Goal: Task Accomplishment & Management: Complete application form

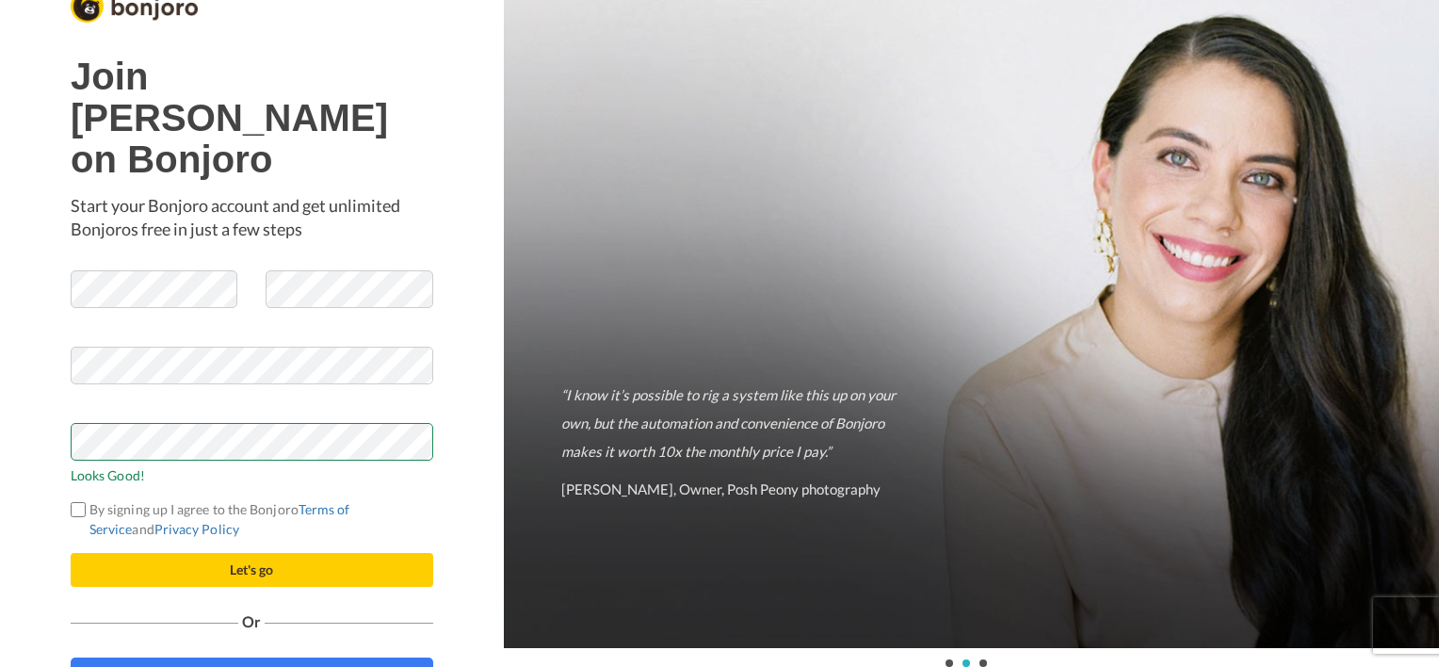
click at [270, 499] on label "By signing up I agree to the Bonjoro Terms of Service and Privacy Policy" at bounding box center [252, 519] width 363 height 40
click at [267, 553] on button "Let's go" at bounding box center [252, 570] width 363 height 34
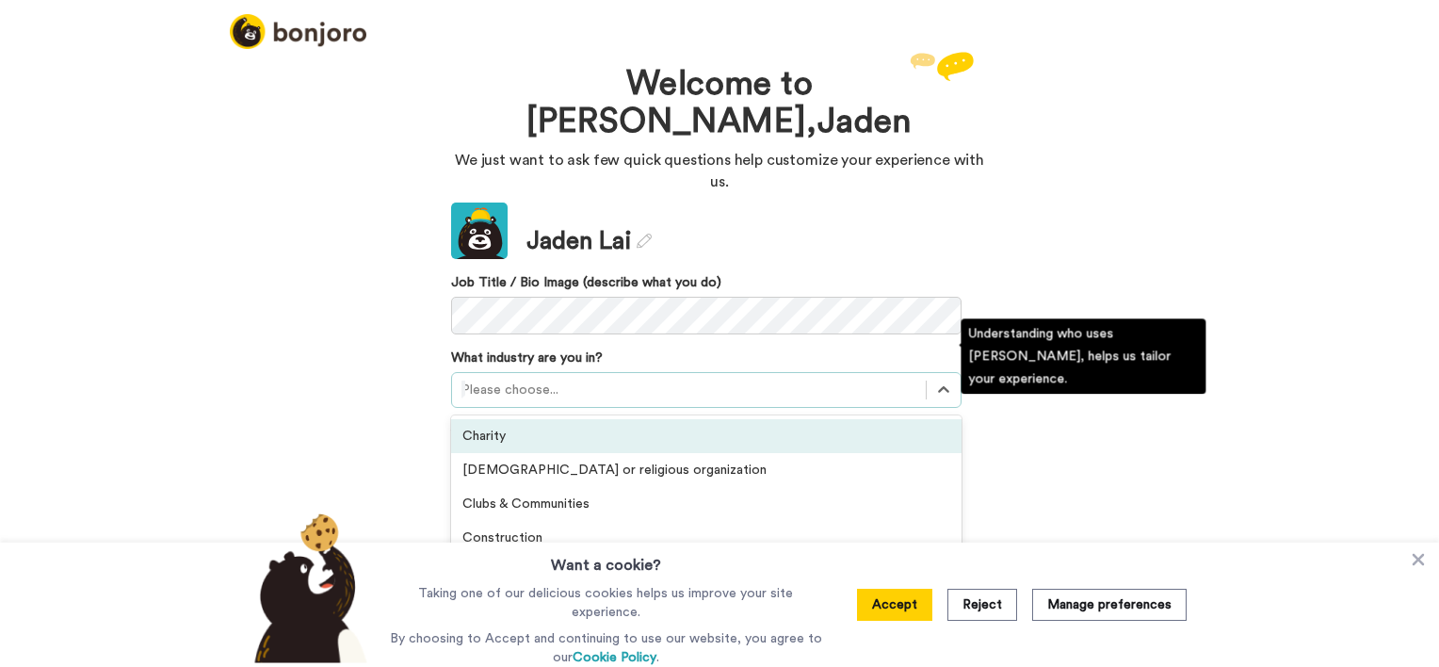
click at [579, 379] on div at bounding box center [688, 390] width 455 height 23
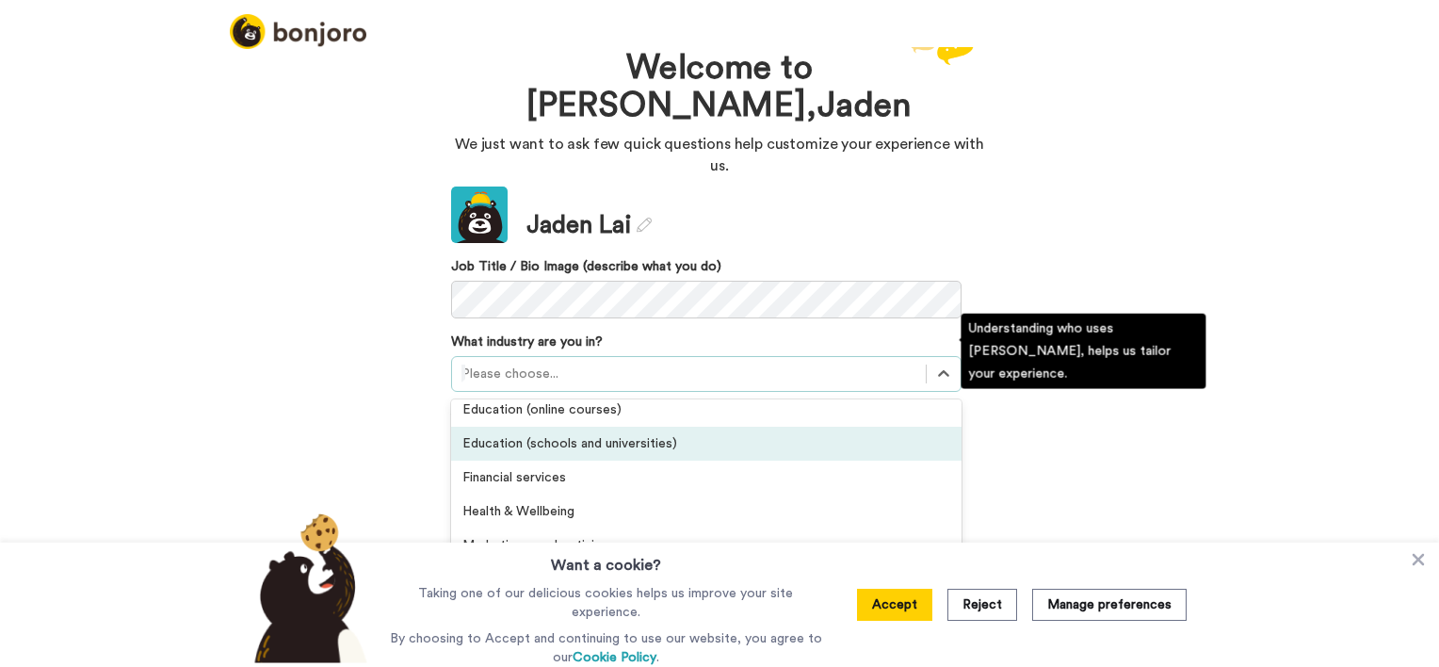
scroll to position [284, 0]
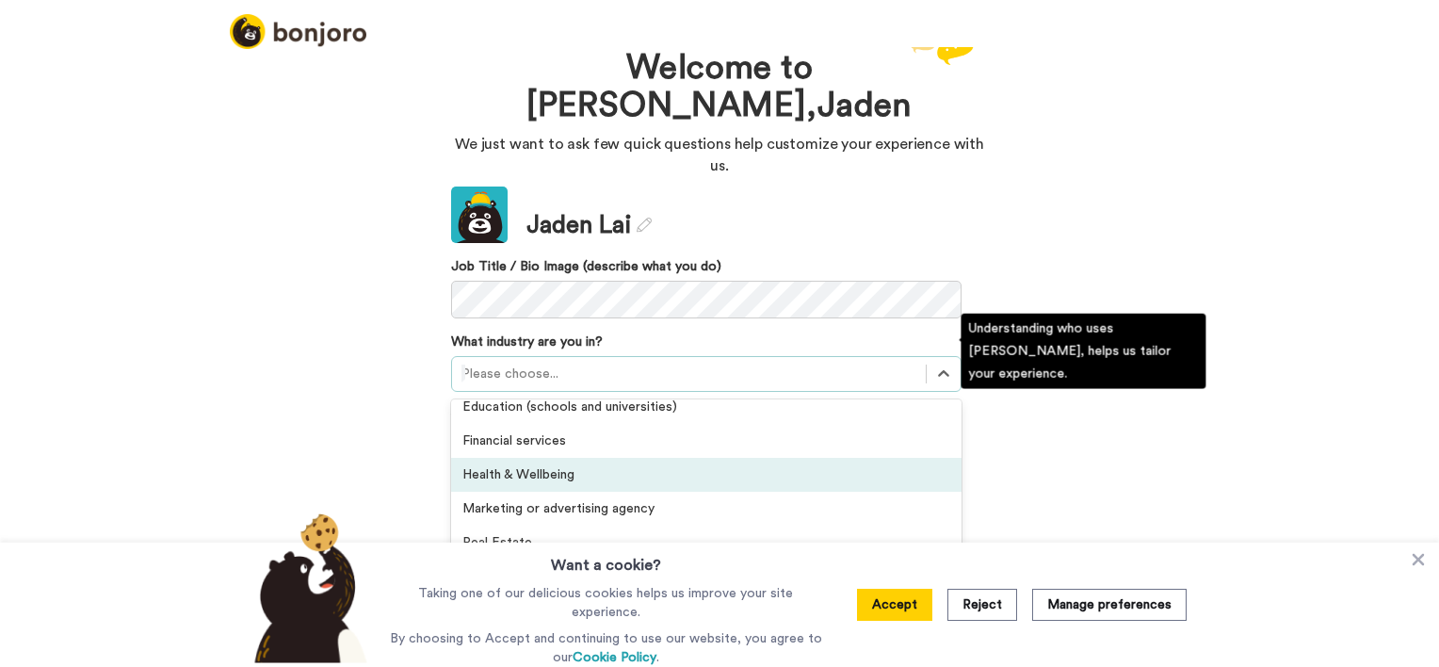
click at [535, 458] on div "Health & Wellbeing" at bounding box center [706, 475] width 510 height 34
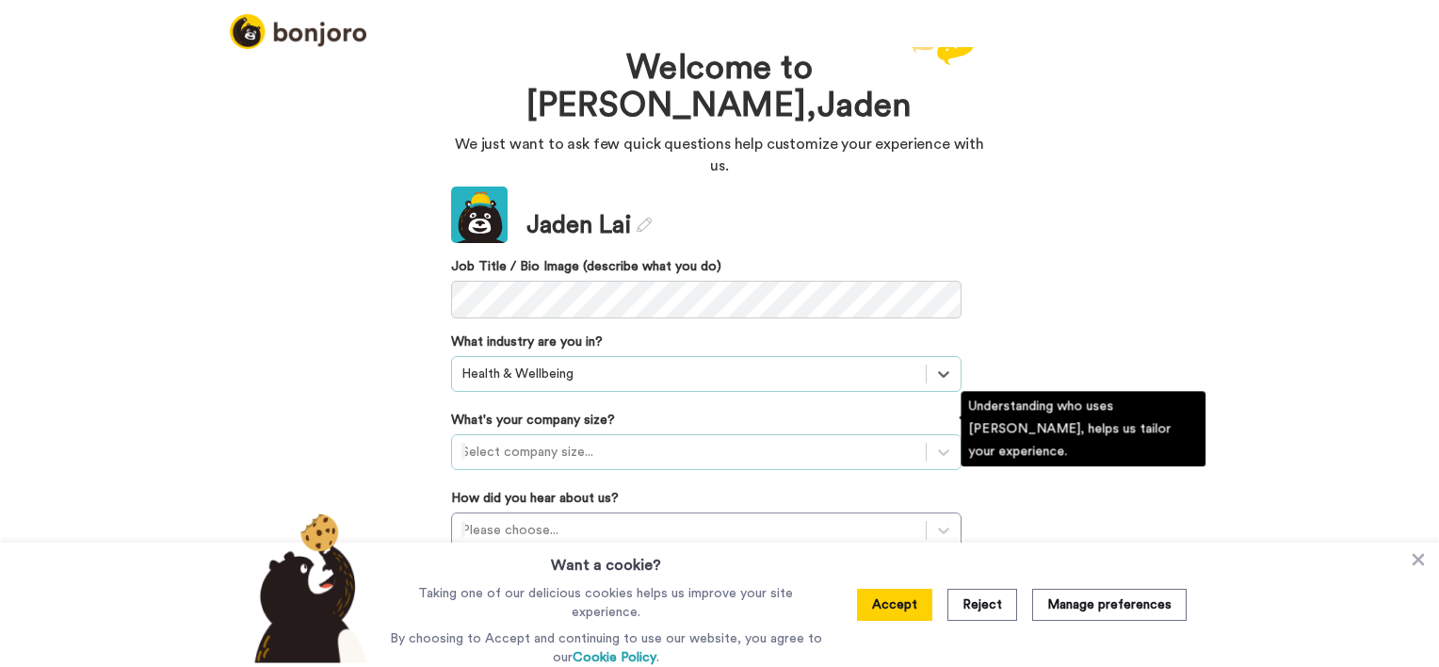
click at [614, 441] on div at bounding box center [688, 452] width 455 height 23
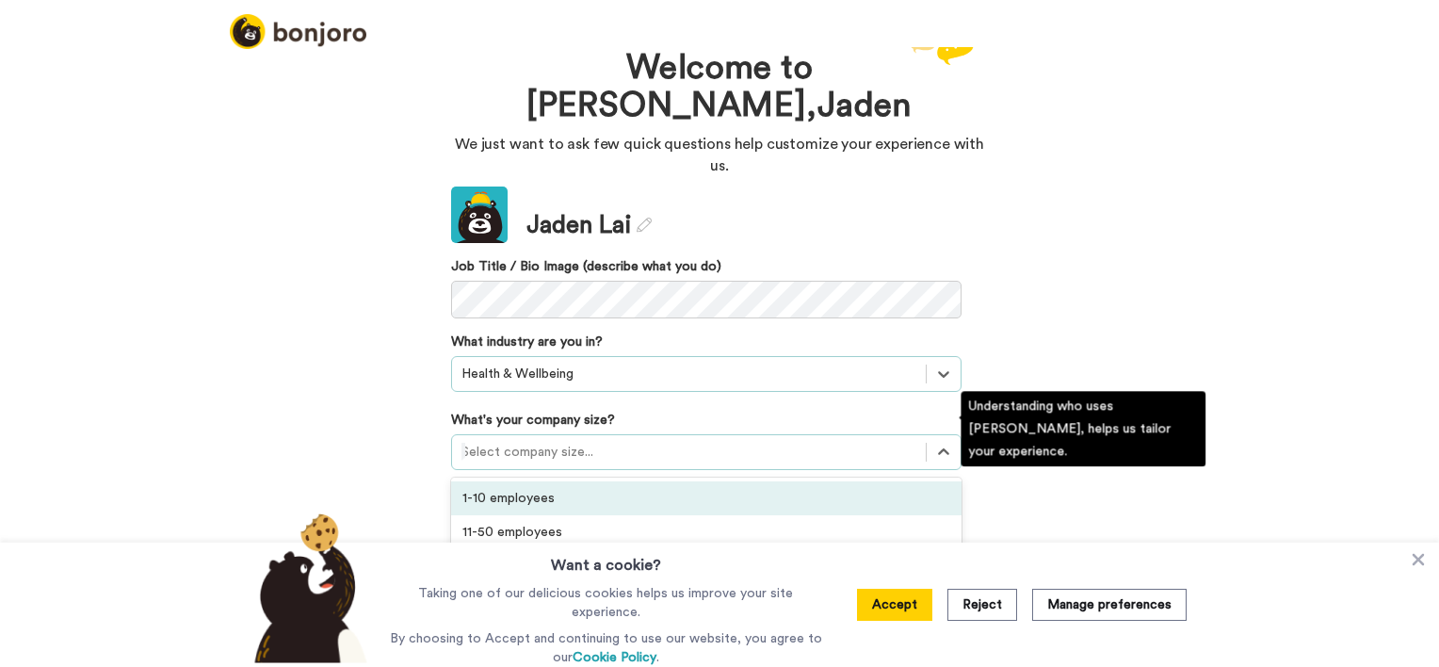
scroll to position [61, 0]
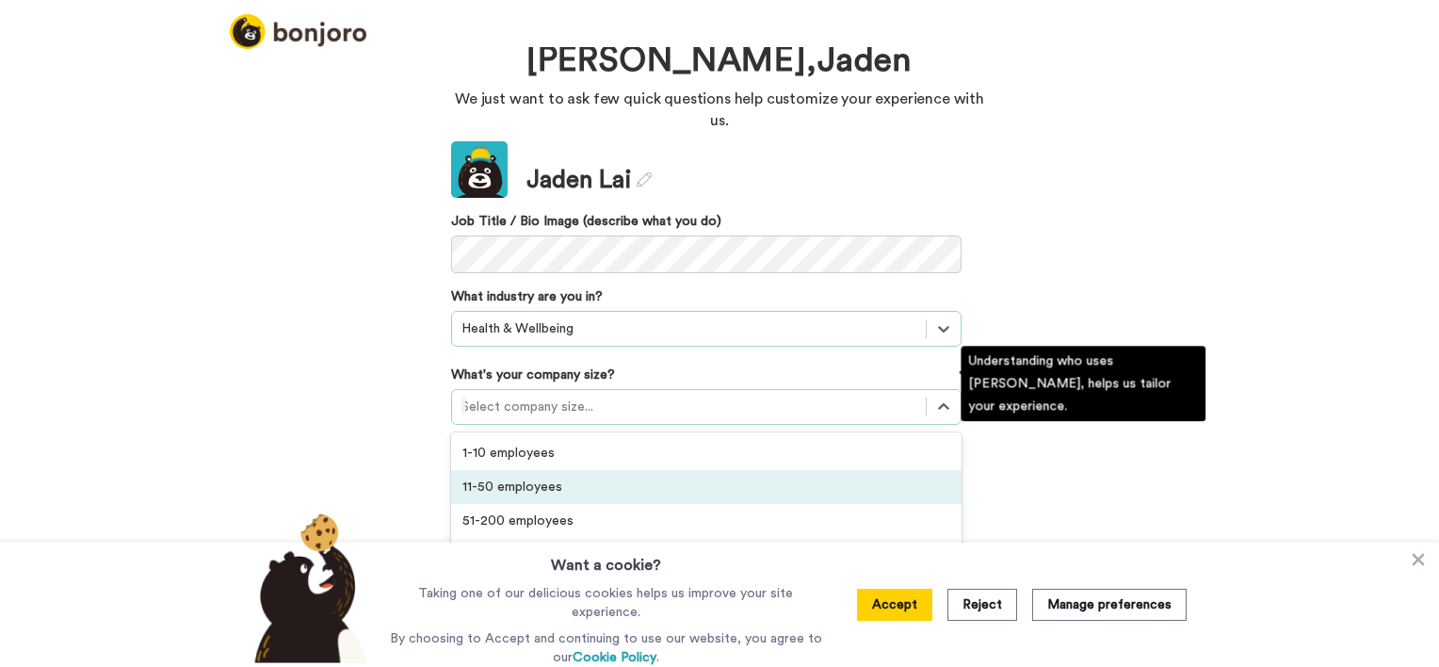
click at [499, 470] on div "11-50 employees" at bounding box center [706, 487] width 510 height 34
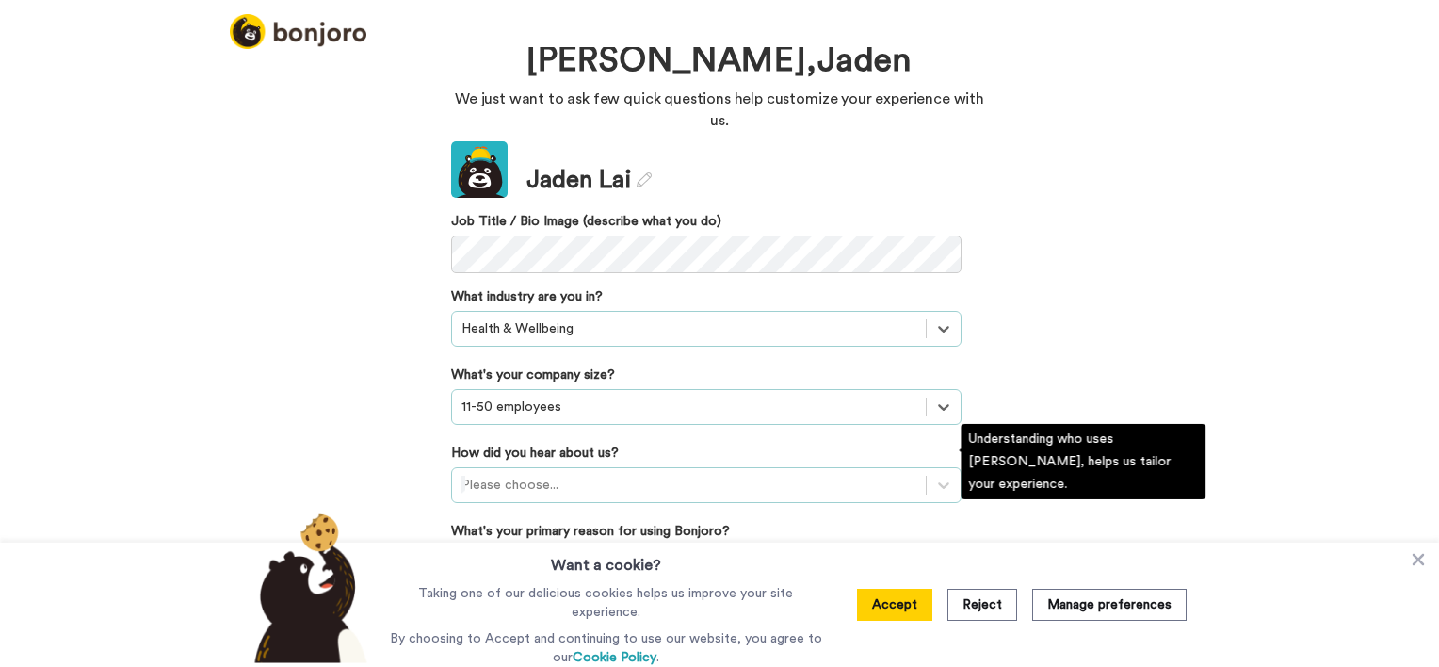
click at [546, 467] on div "Please choose..." at bounding box center [706, 485] width 510 height 36
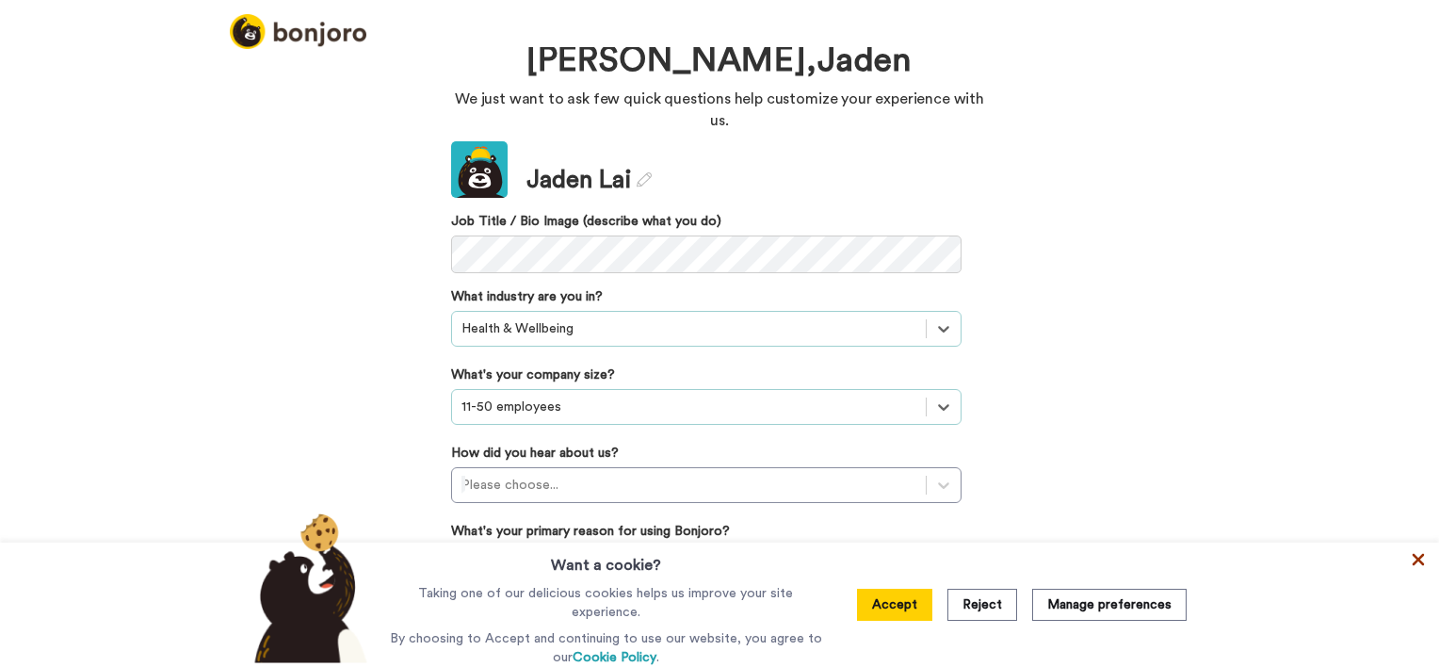
click at [1422, 564] on icon at bounding box center [1418, 559] width 19 height 19
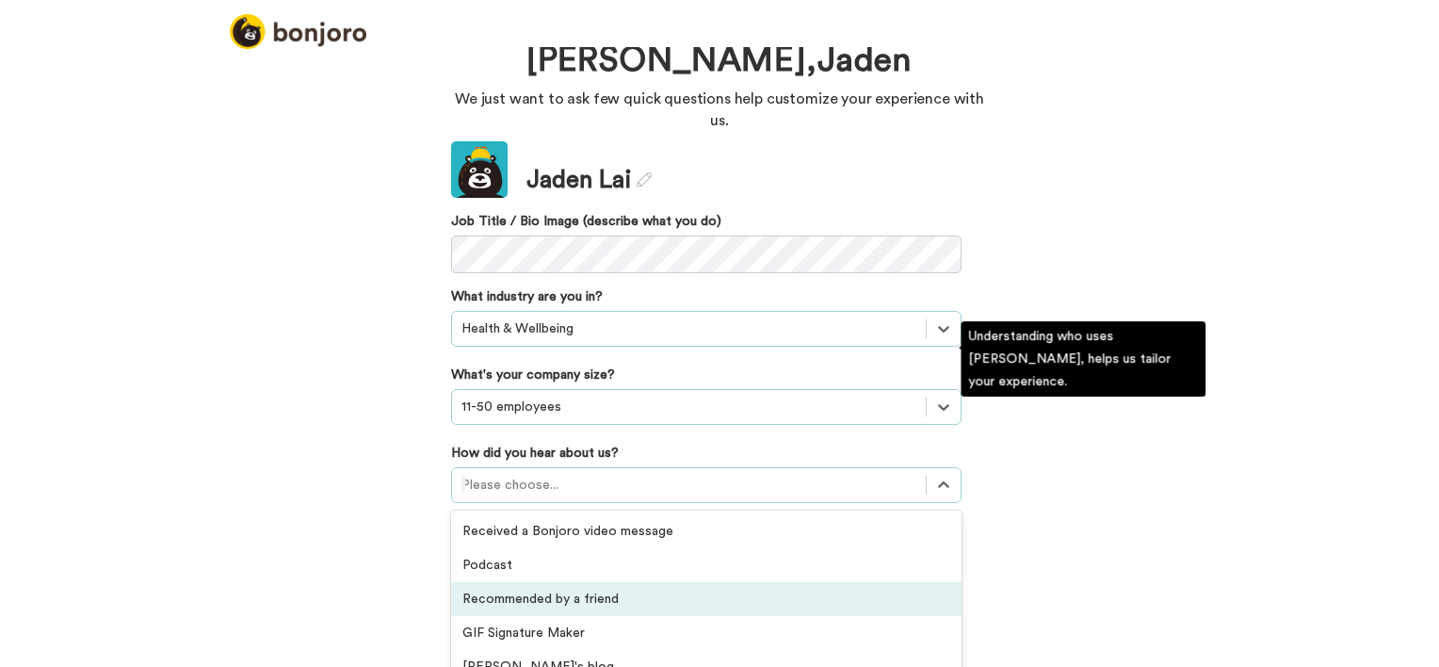
click at [613, 467] on div "option Recommended by a friend focused, 3 of 20. 20 results available. Use Up a…" at bounding box center [706, 485] width 510 height 36
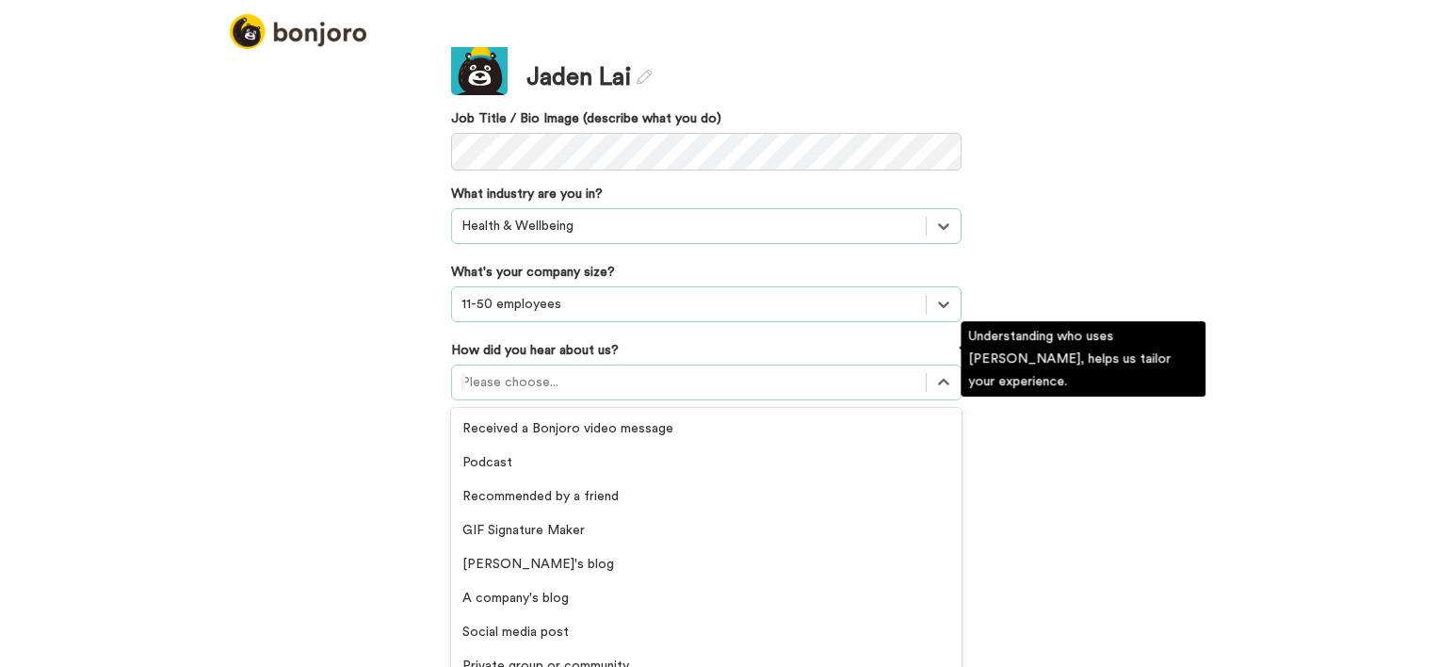
scroll to position [403, 0]
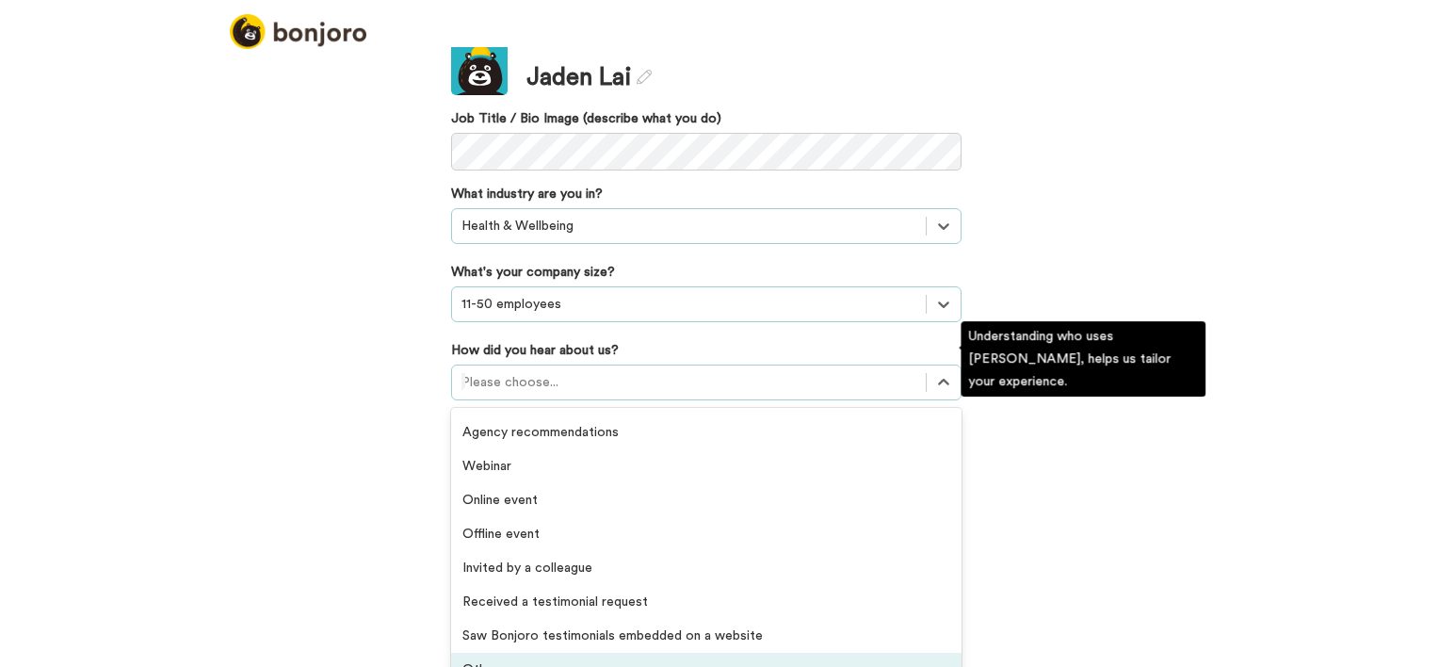
click at [521, 653] on div "Others" at bounding box center [706, 670] width 510 height 34
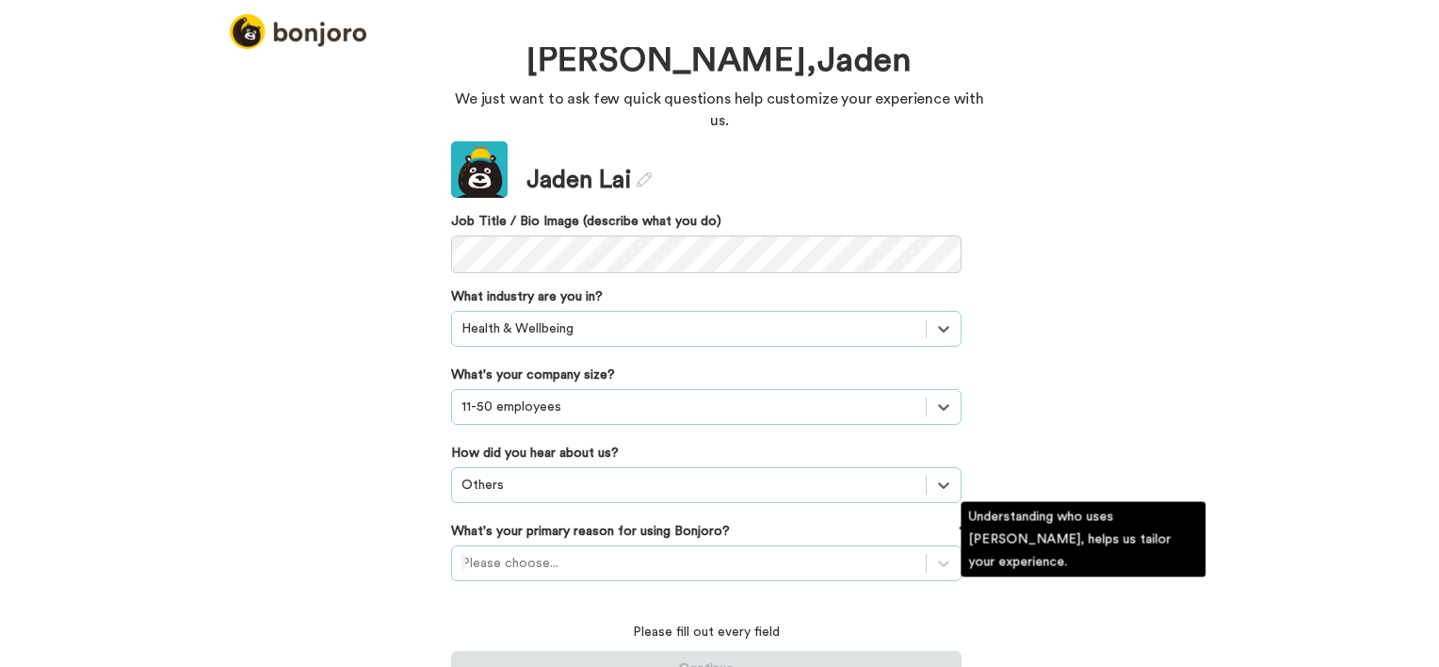
click at [543, 545] on div "Please choose..." at bounding box center [706, 563] width 510 height 36
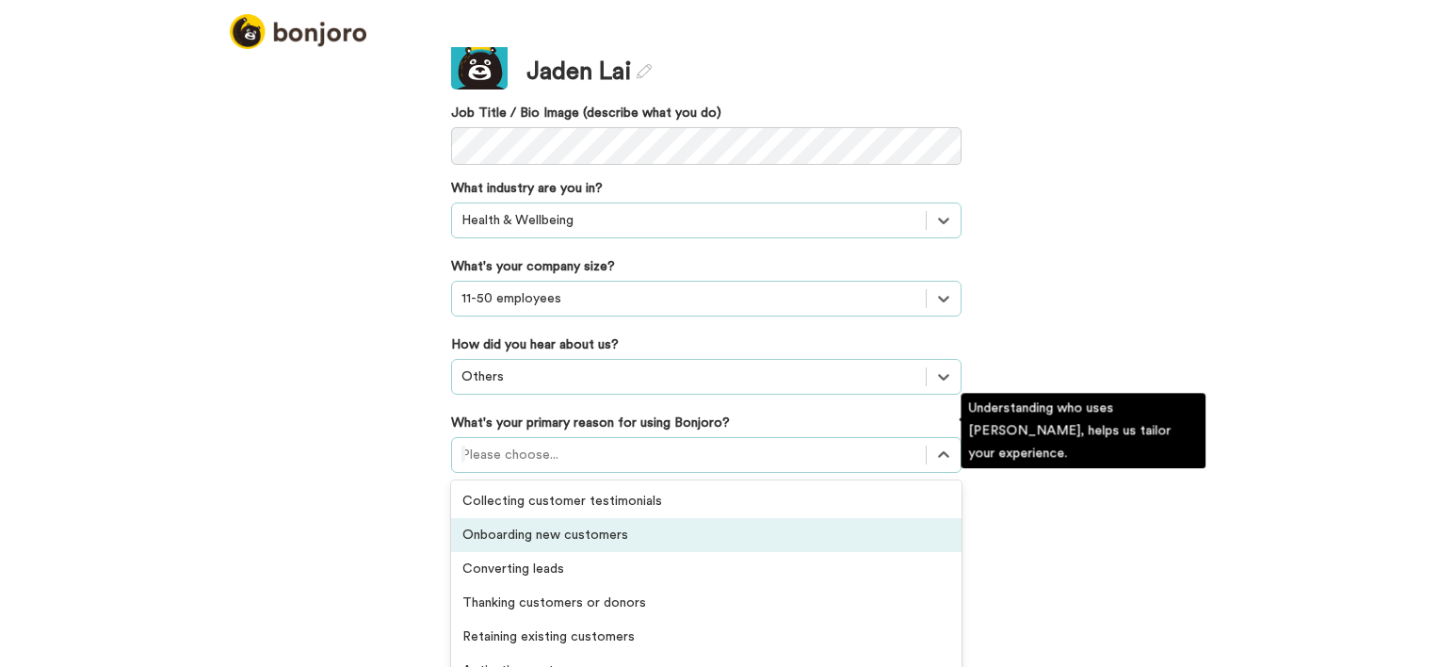
click at [599, 518] on div "Onboarding new customers" at bounding box center [706, 535] width 510 height 34
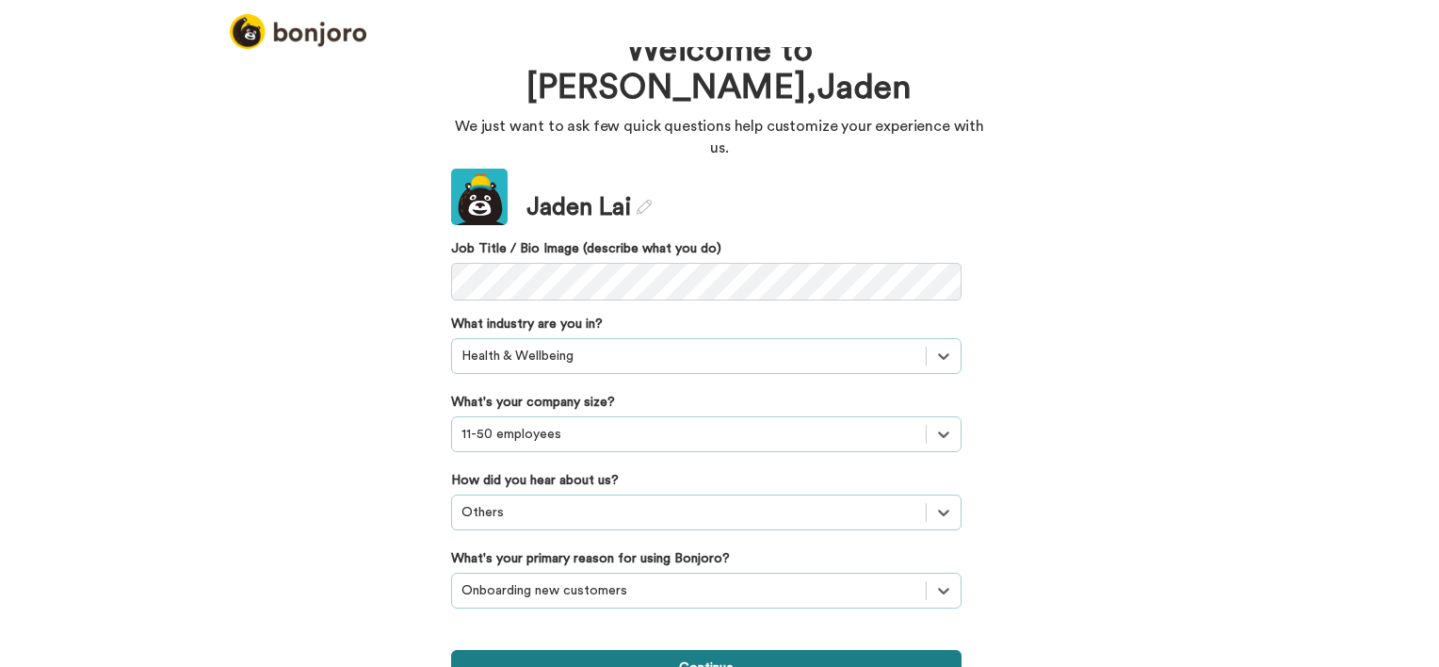
click at [590, 650] on button "Continue" at bounding box center [706, 668] width 510 height 36
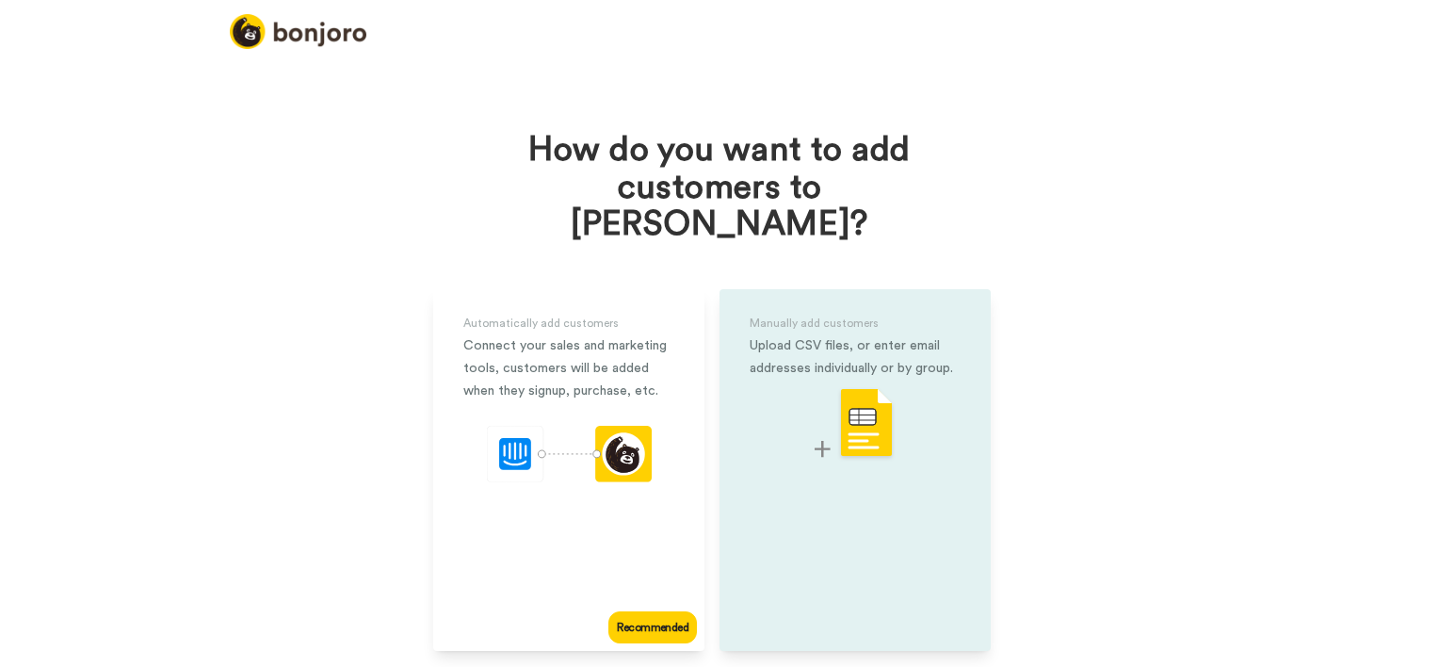
click at [817, 456] on div "Manually add customers Upload CSV files, or enter email addresses individually …" at bounding box center [854, 470] width 271 height 362
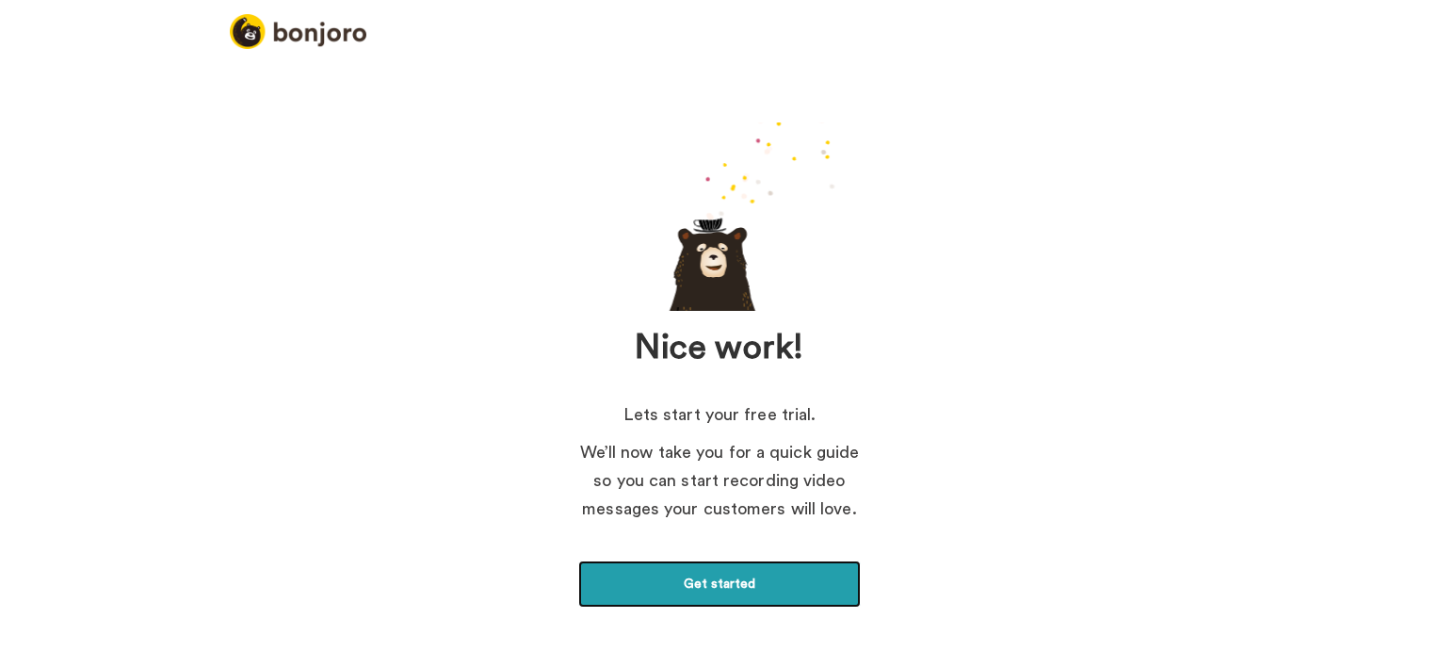
click at [733, 573] on link "Get started" at bounding box center [719, 583] width 282 height 47
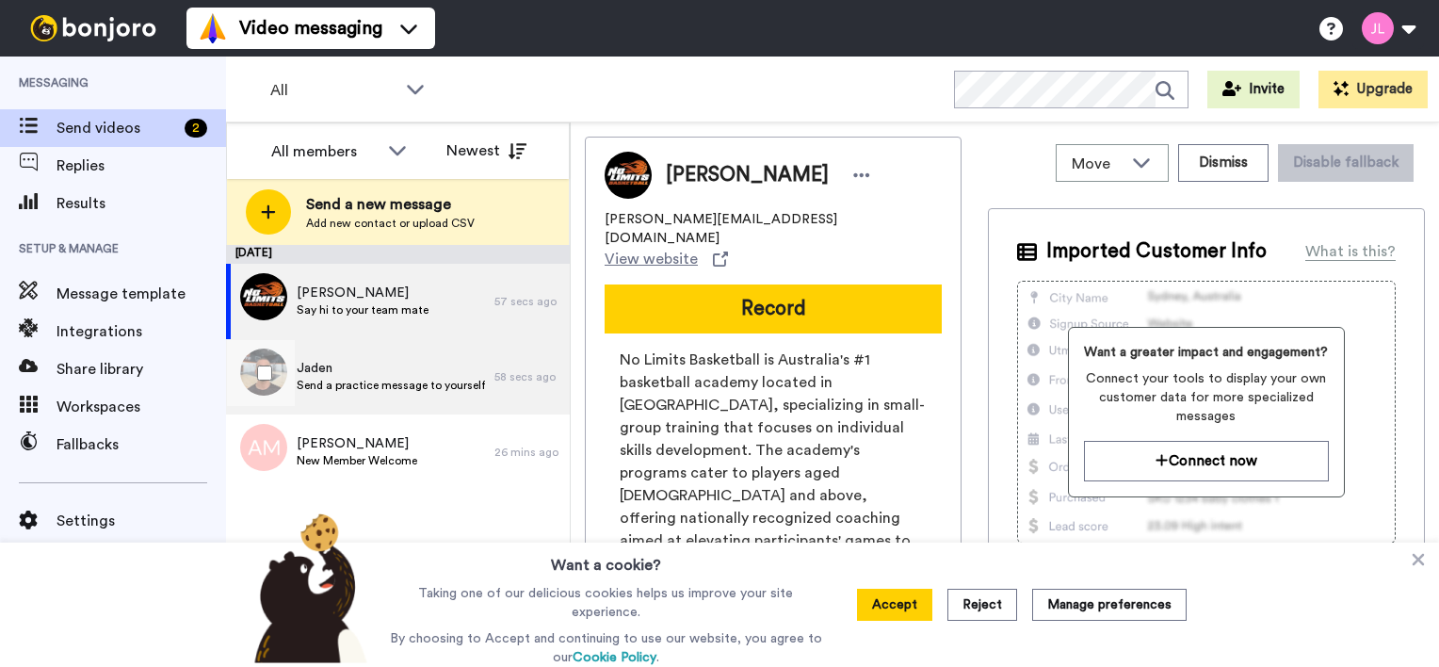
click at [369, 382] on span "Send a practice message to yourself" at bounding box center [391, 385] width 188 height 15
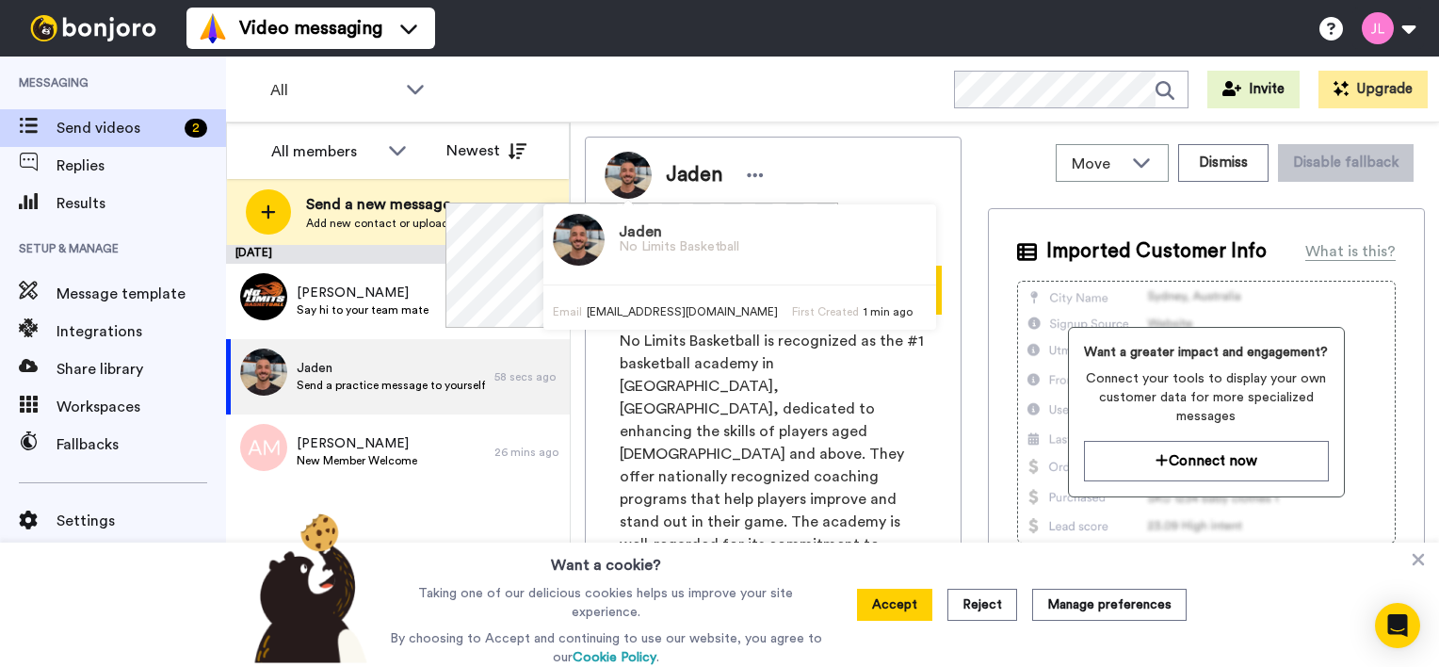
click at [628, 182] on img at bounding box center [627, 175] width 47 height 47
click at [575, 234] on img at bounding box center [579, 240] width 52 height 52
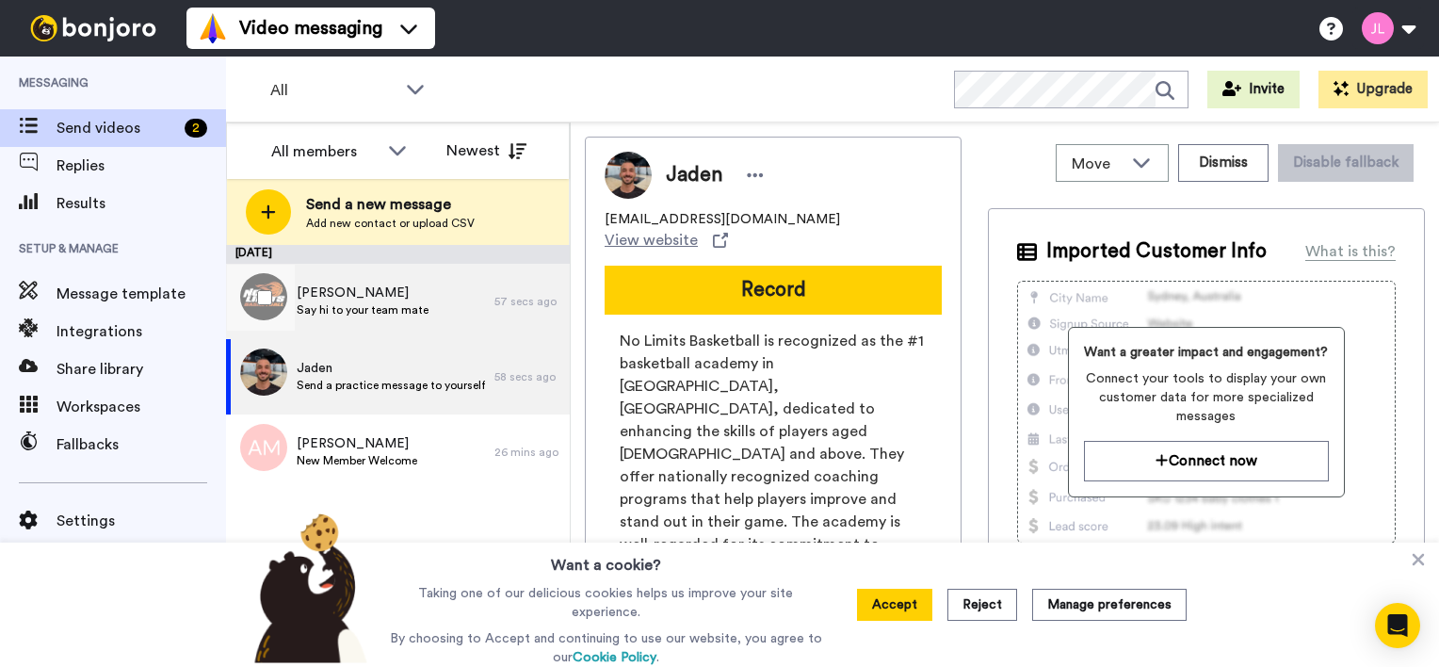
click at [447, 313] on div "Pete Say hi to your team mate" at bounding box center [360, 301] width 268 height 75
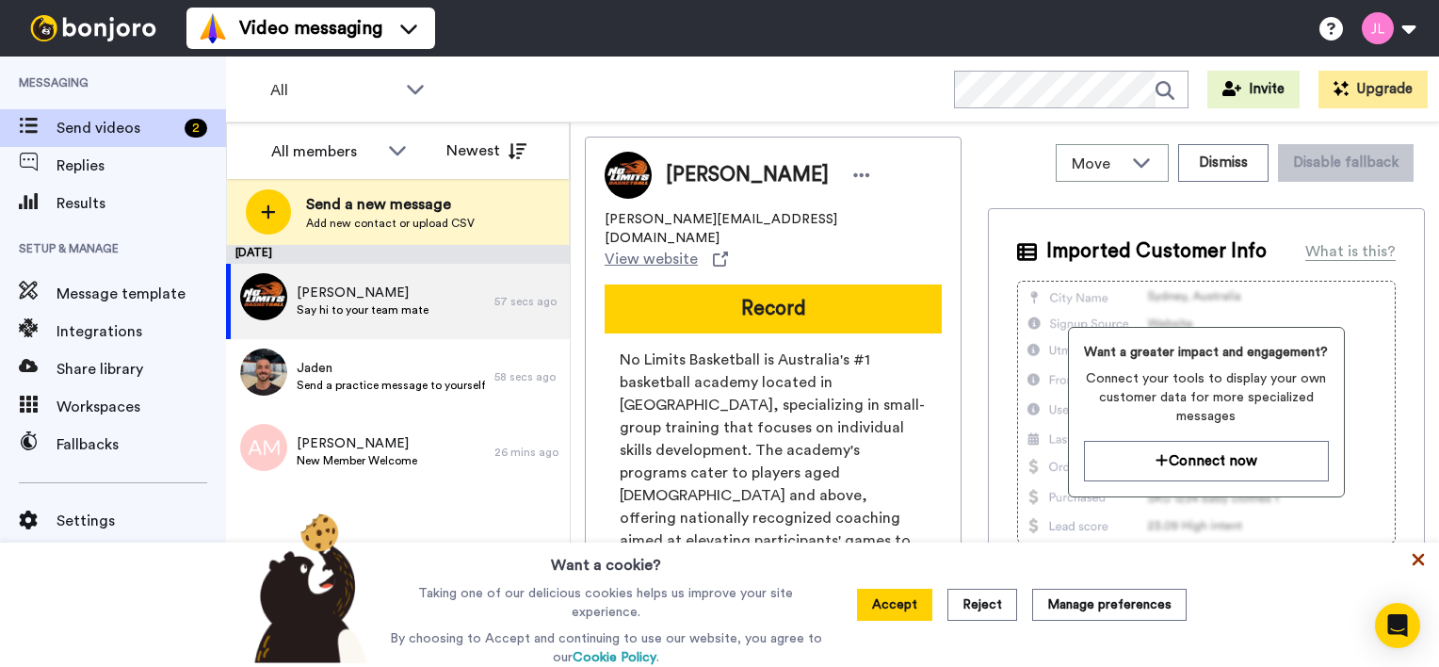
click at [1416, 564] on icon at bounding box center [1418, 560] width 12 height 12
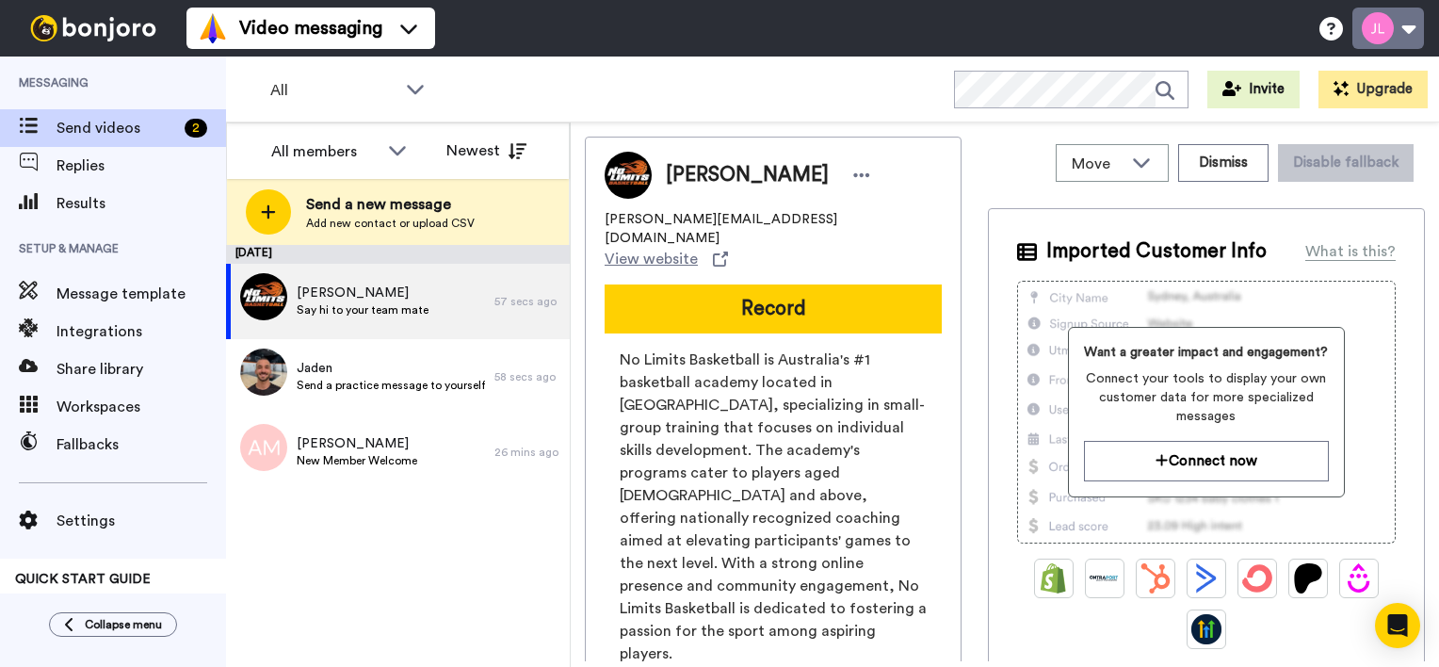
click at [1374, 26] on button at bounding box center [1388, 28] width 72 height 41
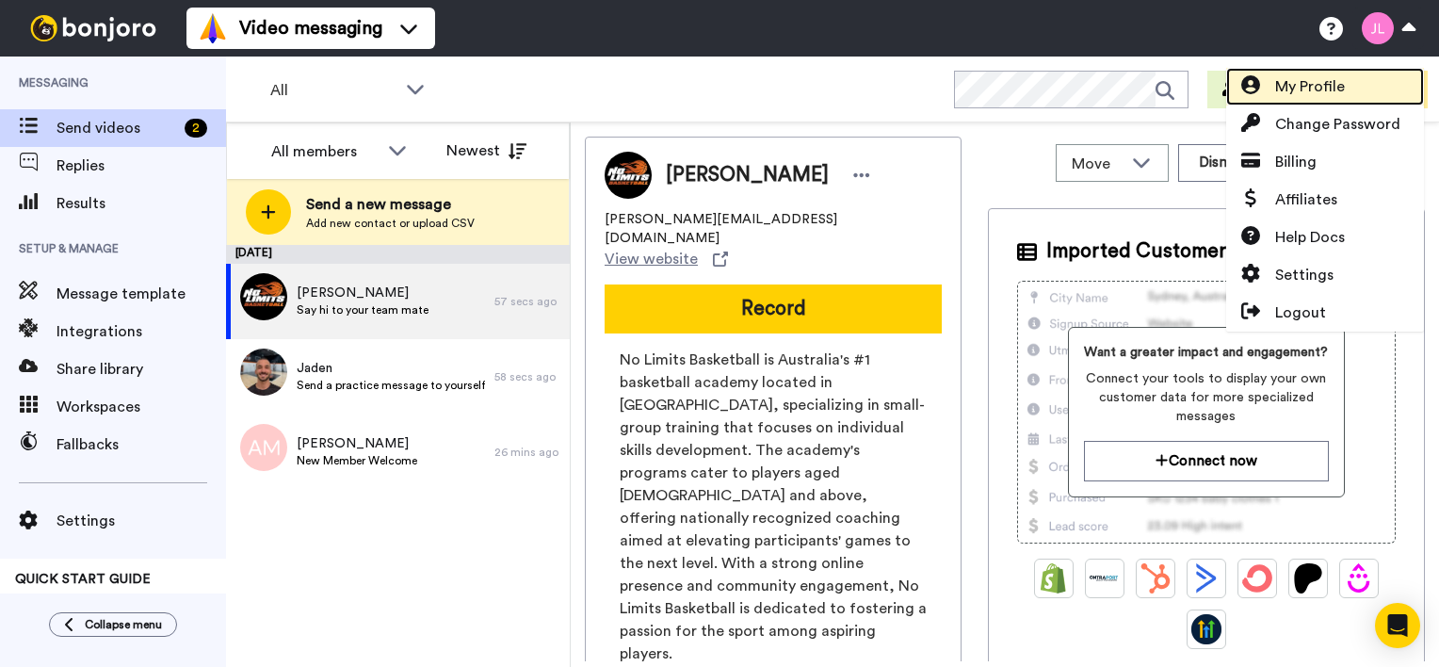
click at [1309, 94] on span "My Profile" at bounding box center [1310, 86] width 70 height 23
